Goal: Task Accomplishment & Management: Manage account settings

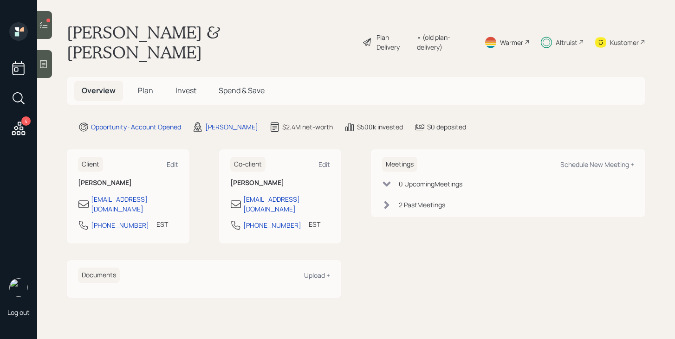
click at [49, 31] on div at bounding box center [44, 25] width 15 height 28
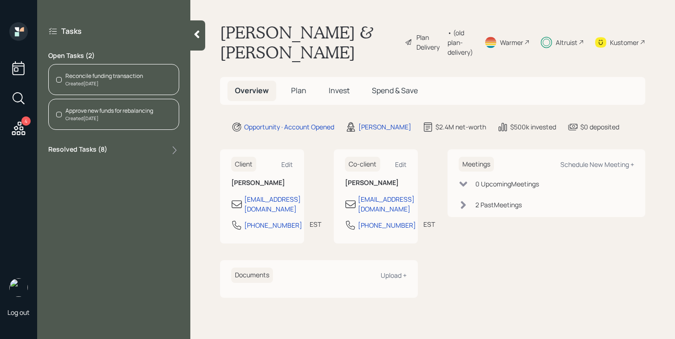
click at [100, 88] on div "Reconcile funding transaction Created Today" at bounding box center [113, 79] width 131 height 31
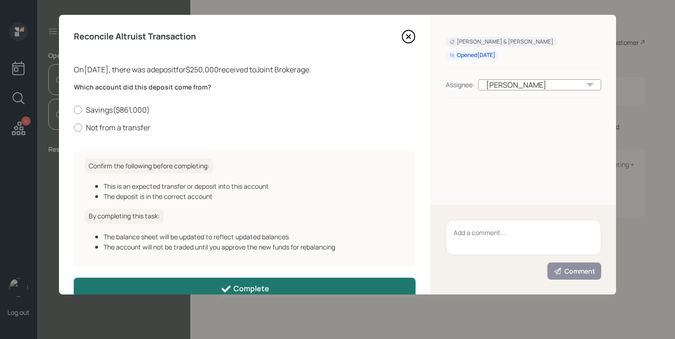
click at [237, 285] on div "Complete" at bounding box center [244, 289] width 49 height 11
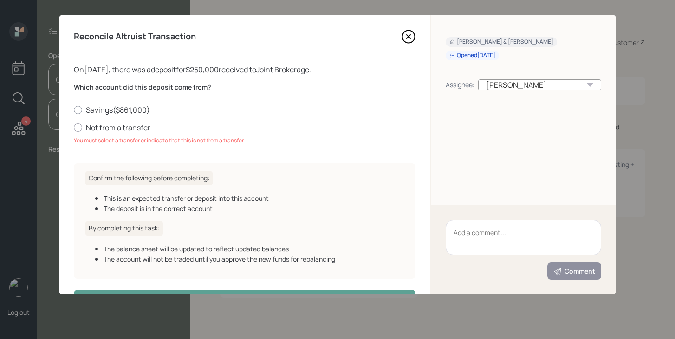
click at [133, 111] on label "Savings ( $861,000 )" at bounding box center [245, 110] width 342 height 10
click at [74, 110] on input "Savings ( $861,000 )" at bounding box center [73, 110] width 0 height 0
radio input "true"
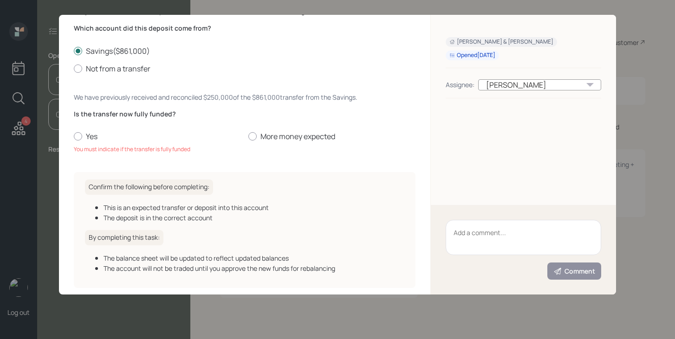
scroll to position [100, 0]
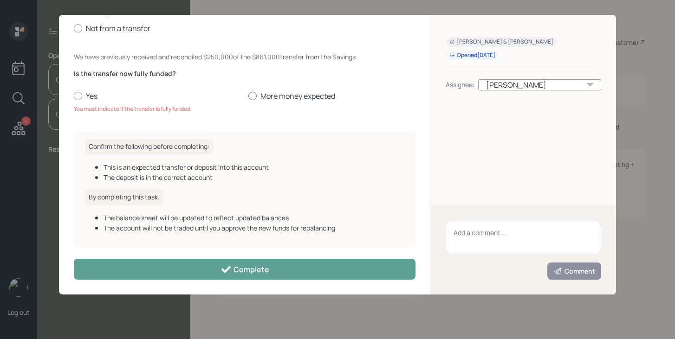
click at [289, 97] on label "More money expected" at bounding box center [331, 96] width 167 height 10
click at [248, 97] on input "More money expected" at bounding box center [248, 96] width 0 height 0
radio input "true"
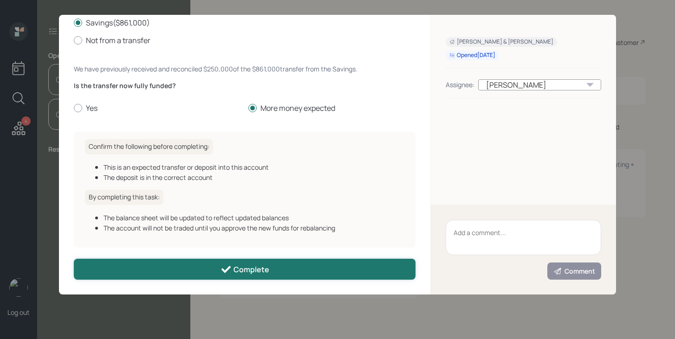
click at [254, 270] on div "Complete" at bounding box center [244, 269] width 49 height 11
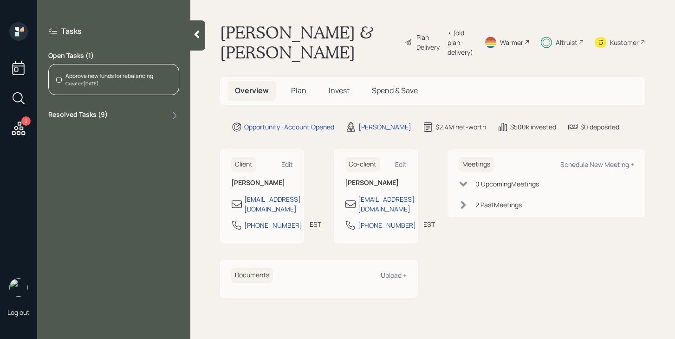
click at [131, 87] on div "Approve new funds for rebalancing Created Today" at bounding box center [113, 79] width 131 height 31
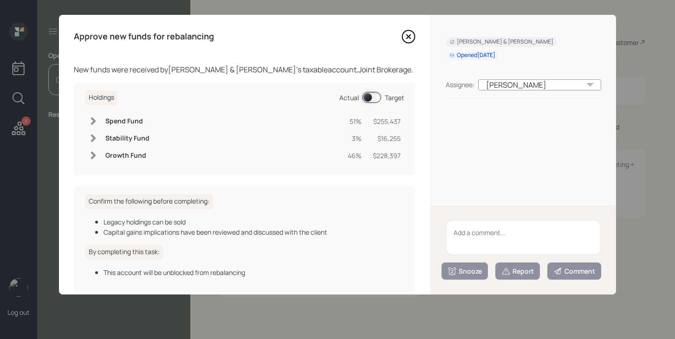
scroll to position [45, 0]
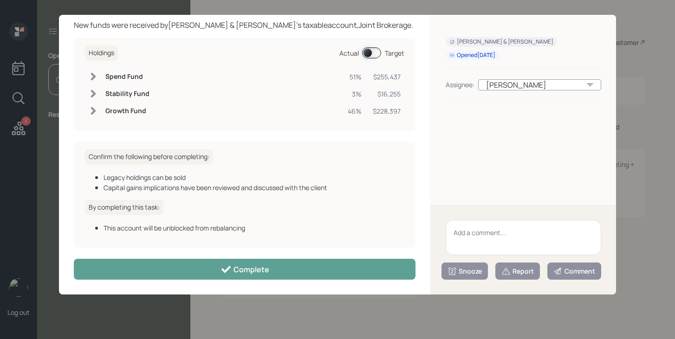
click at [372, 53] on span at bounding box center [371, 52] width 19 height 11
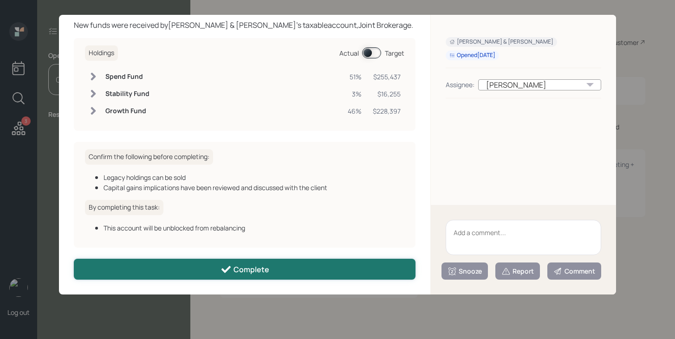
click at [279, 272] on button "Complete" at bounding box center [245, 269] width 342 height 21
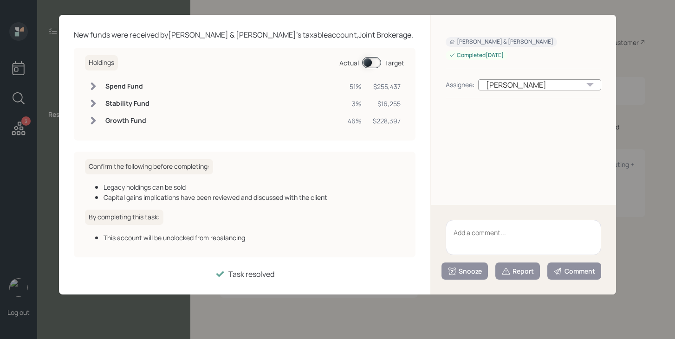
scroll to position [34, 0]
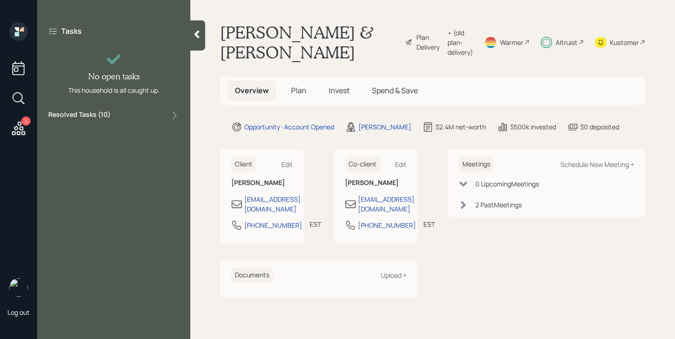
click at [197, 31] on icon at bounding box center [196, 35] width 5 height 8
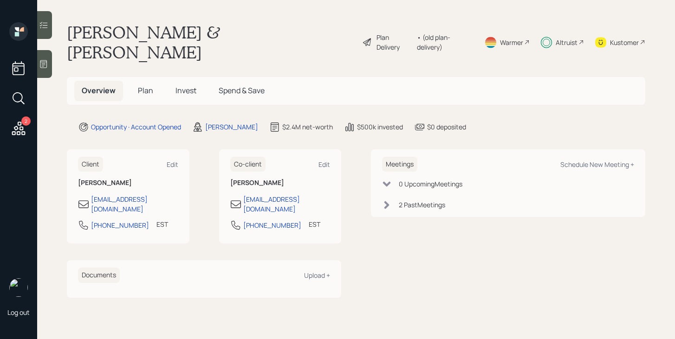
click at [189, 85] on span "Invest" at bounding box center [185, 90] width 21 height 10
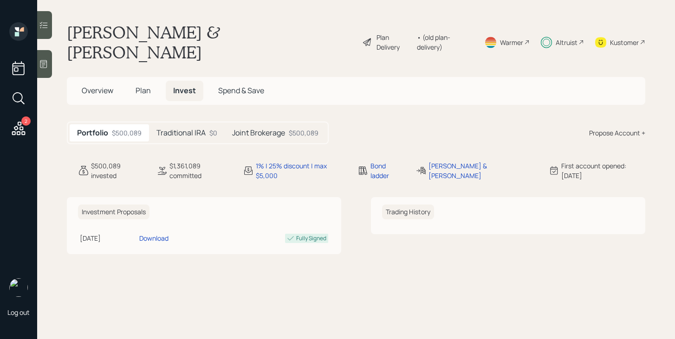
click at [203, 124] on div "Traditional IRA $0" at bounding box center [187, 132] width 76 height 17
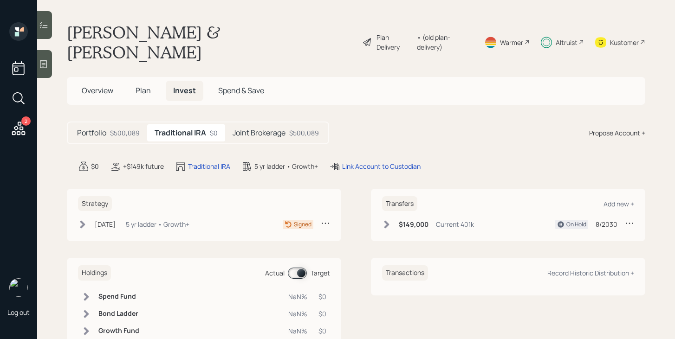
click at [303, 128] on div "$500,089" at bounding box center [304, 133] width 30 height 10
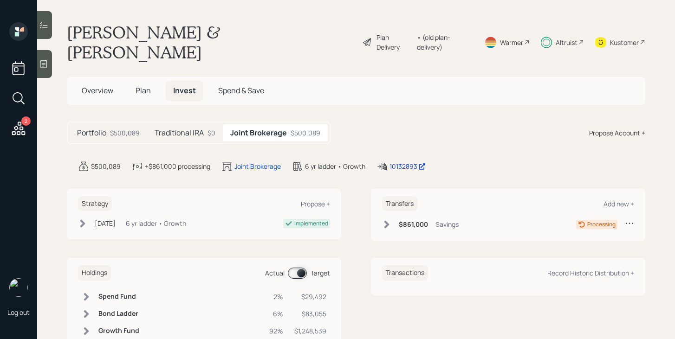
click at [192, 129] on h5 "Traditional IRA" at bounding box center [179, 133] width 49 height 9
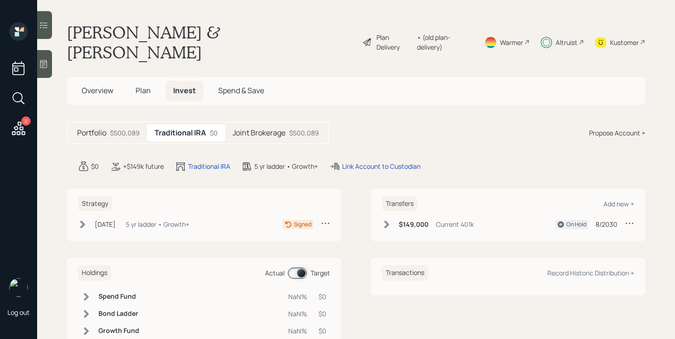
click at [122, 128] on div "$500,089" at bounding box center [125, 133] width 30 height 10
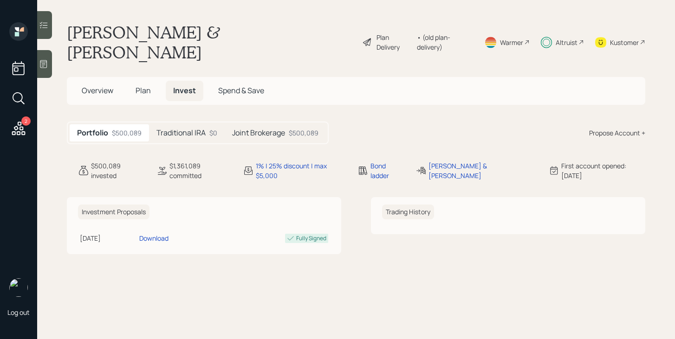
click at [188, 129] on h5 "Traditional IRA" at bounding box center [180, 133] width 49 height 9
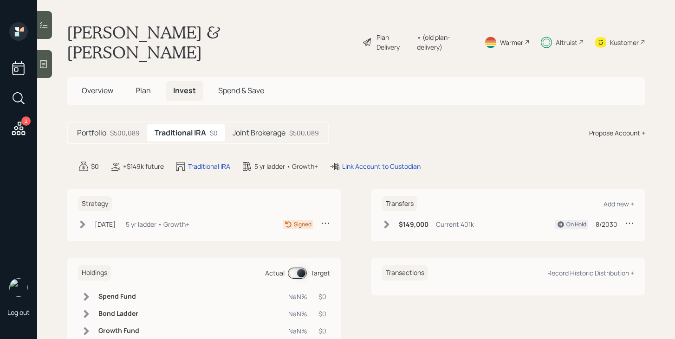
click at [272, 124] on div "Joint Brokerage $500,089" at bounding box center [275, 132] width 101 height 17
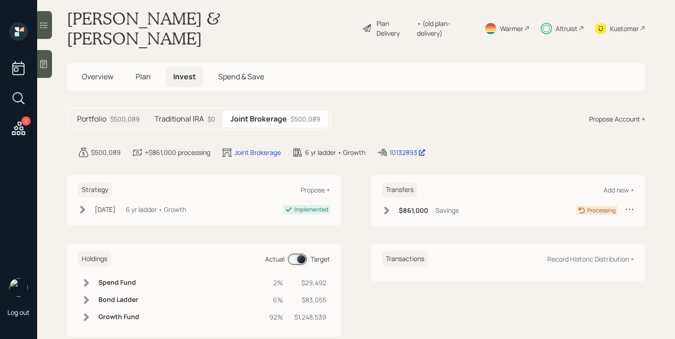
scroll to position [14, 0]
click at [300, 253] on span at bounding box center [297, 258] width 19 height 11
click at [138, 66] on h5 "Plan" at bounding box center [143, 76] width 30 height 20
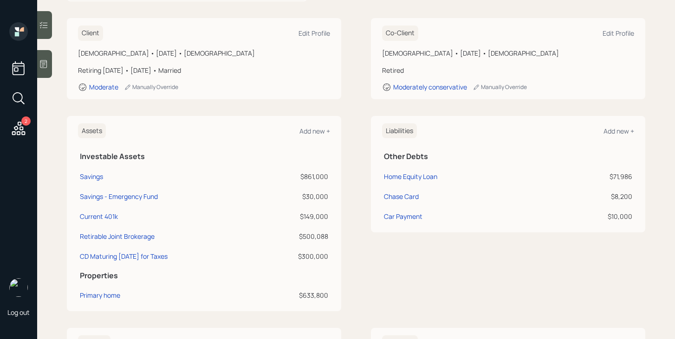
scroll to position [146, 0]
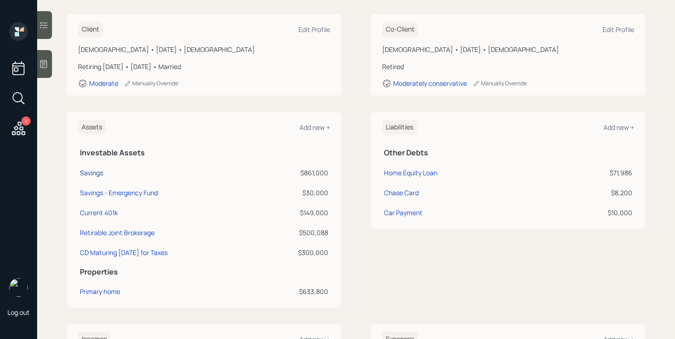
click at [93, 168] on div "Savings" at bounding box center [91, 173] width 23 height 10
select select "taxable"
select select "balanced"
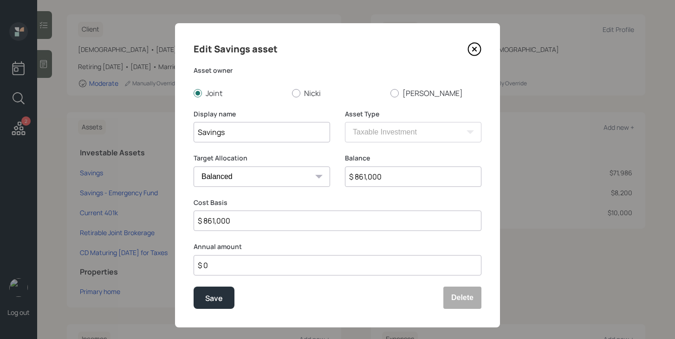
drag, startPoint x: 359, startPoint y: 178, endPoint x: 346, endPoint y: 178, distance: 13.5
click at [346, 178] on input "$ 861,000" at bounding box center [413, 177] width 136 height 20
type input "$ 361,000"
drag, startPoint x: 207, startPoint y: 223, endPoint x: 165, endPoint y: 225, distance: 42.8
click at [167, 225] on div "Edit Savings asset Asset owner Joint Nicki Wally Display name Savings Asset Typ…" at bounding box center [337, 169] width 675 height 339
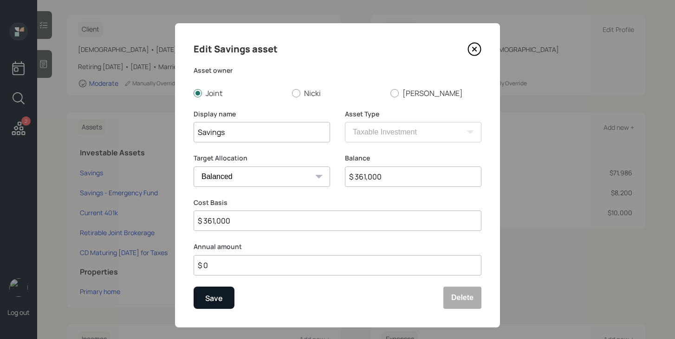
type input "$ 361,000"
click at [222, 302] on button "Save" at bounding box center [214, 298] width 41 height 22
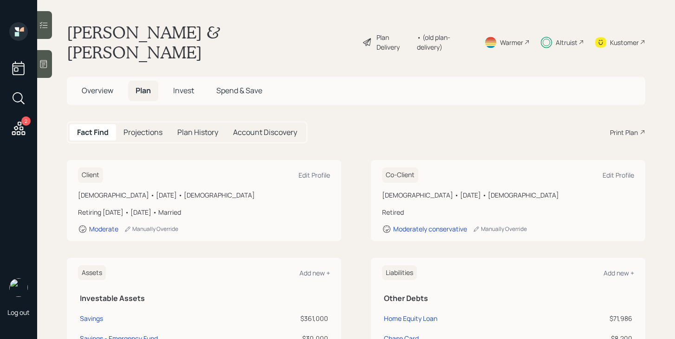
click at [189, 85] on span "Invest" at bounding box center [183, 90] width 21 height 10
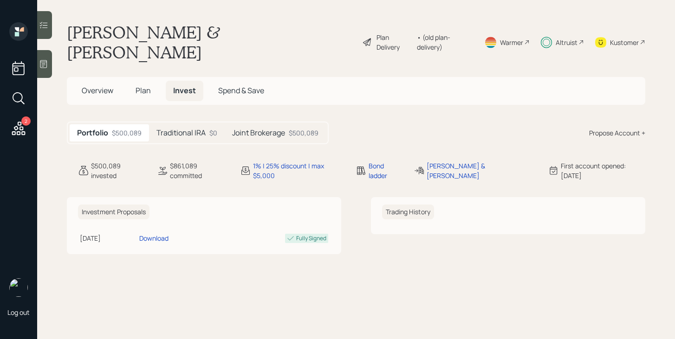
click at [265, 124] on div "Joint Brokerage $500,089" at bounding box center [275, 132] width 101 height 17
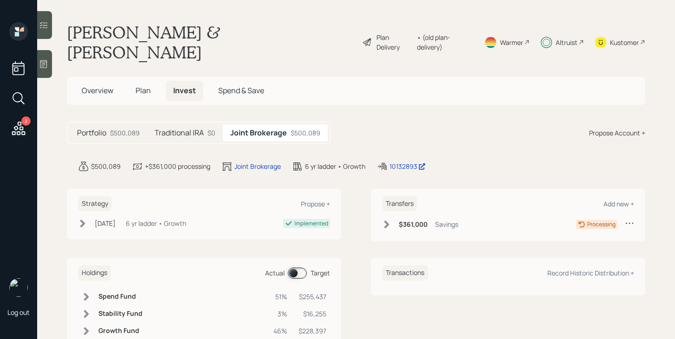
click at [305, 268] on span at bounding box center [297, 273] width 19 height 11
click at [302, 268] on span at bounding box center [297, 273] width 19 height 11
click at [42, 26] on icon at bounding box center [43, 24] width 9 height 9
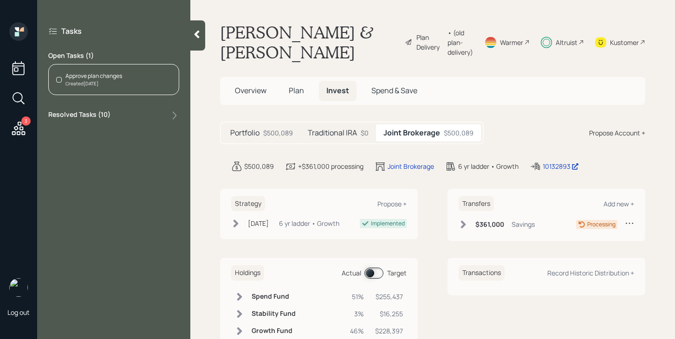
click at [124, 81] on div "Approve plan changes Created Today" at bounding box center [113, 79] width 131 height 31
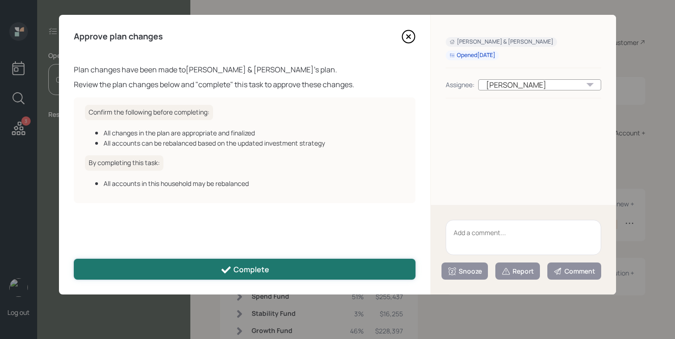
click at [236, 272] on div "Complete" at bounding box center [244, 270] width 49 height 11
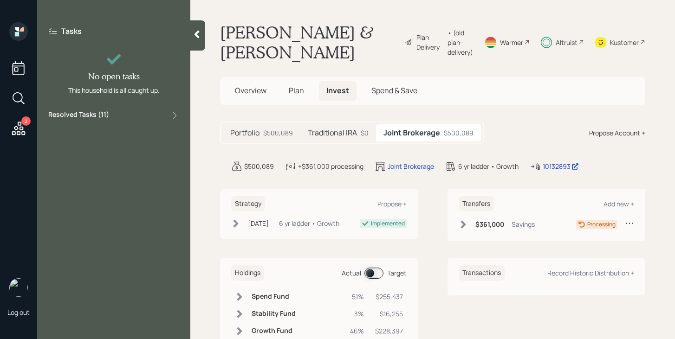
click at [198, 49] on div at bounding box center [197, 35] width 15 height 30
